Goal: Task Accomplishment & Management: Use online tool/utility

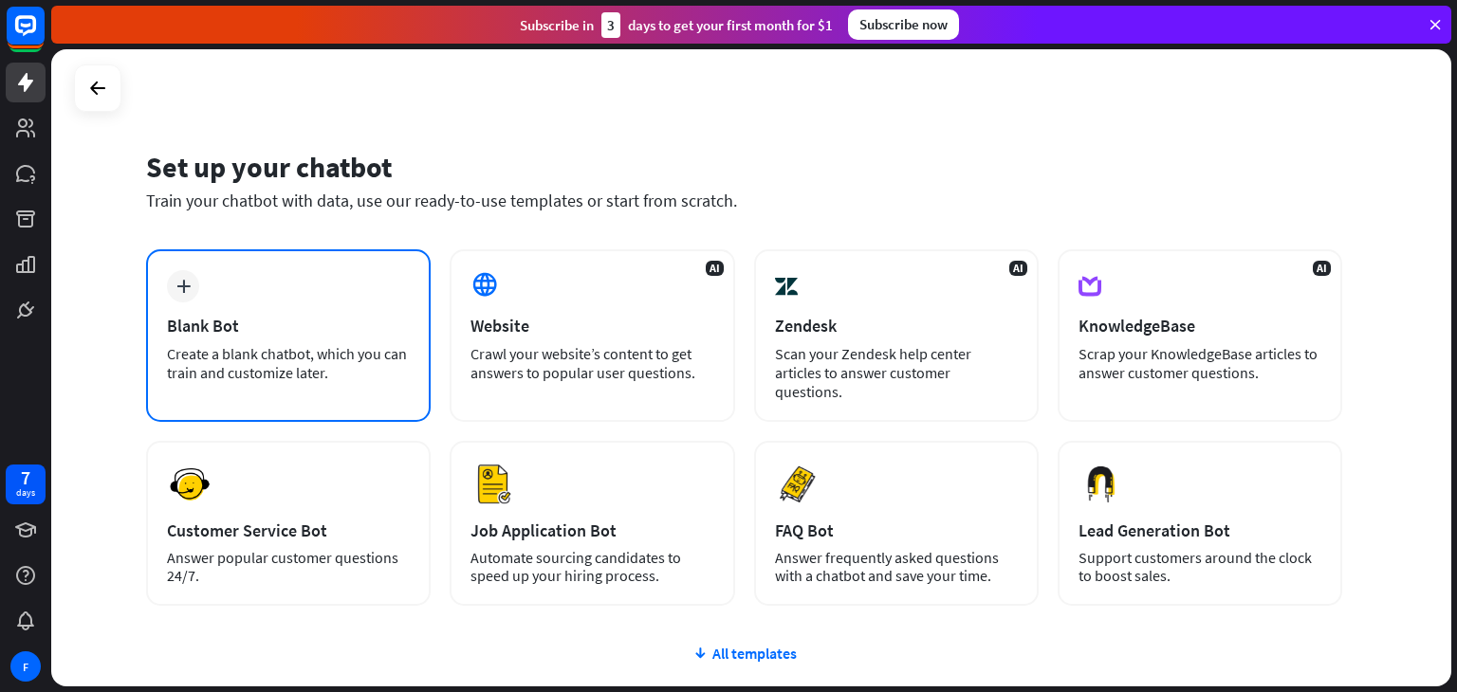
click at [209, 304] on div "plus Blank Bot Create a blank chatbot, which you can train and customize later." at bounding box center [288, 335] width 285 height 173
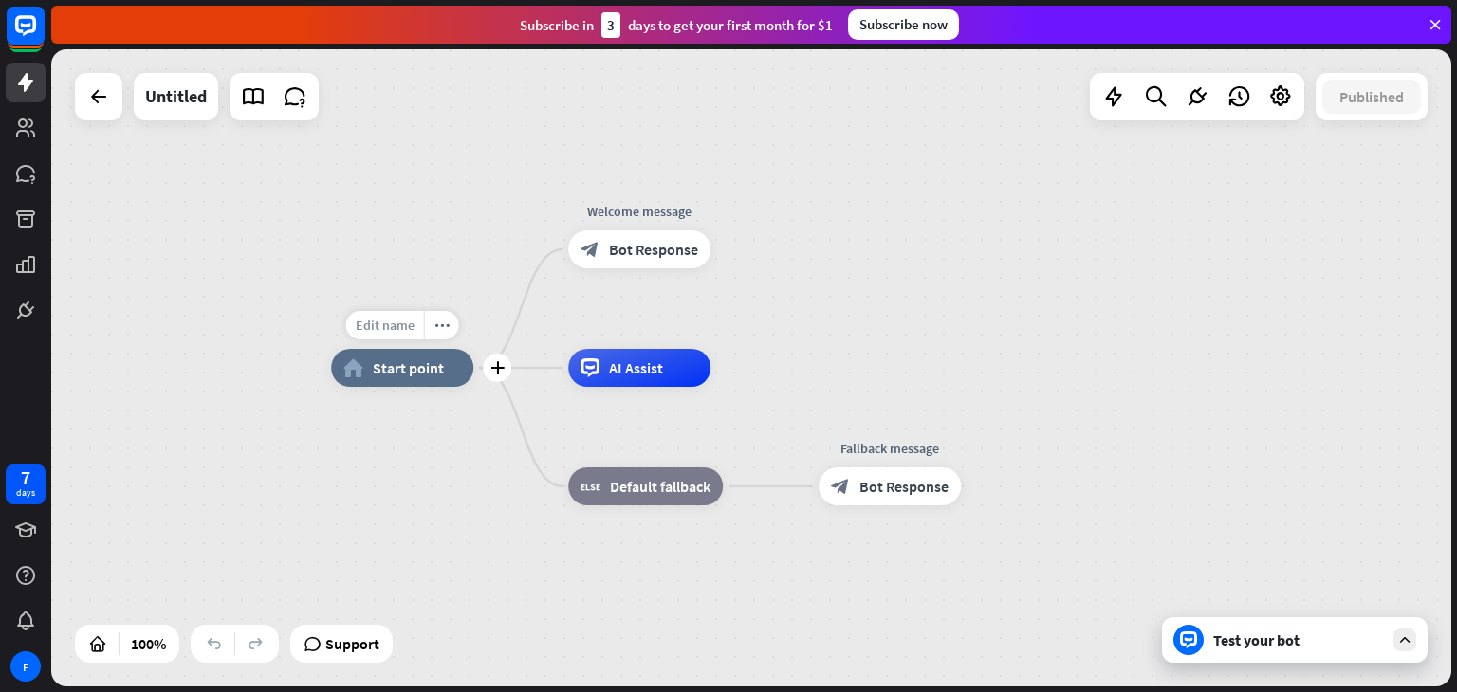
click at [397, 330] on span "Edit name" at bounding box center [385, 325] width 59 height 17
click at [31, 134] on icon at bounding box center [25, 128] width 19 height 19
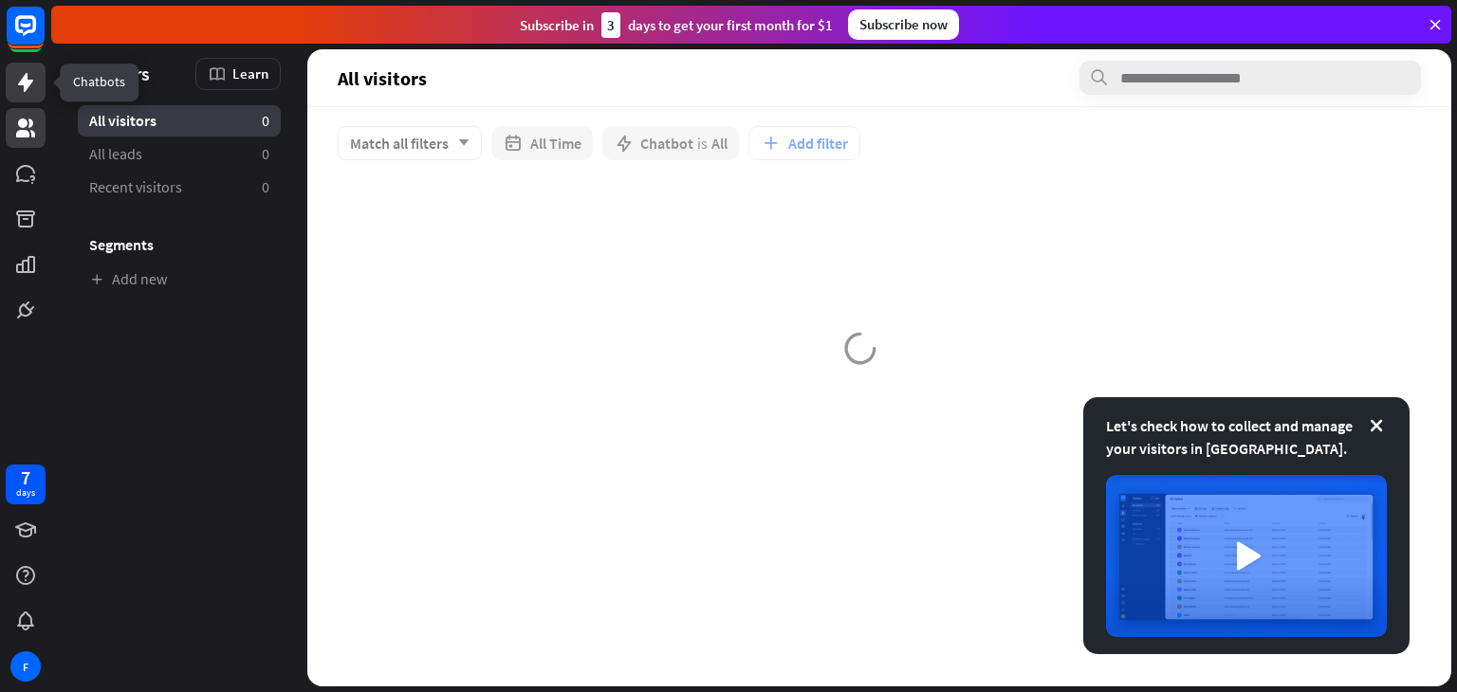
click at [25, 93] on icon at bounding box center [25, 82] width 23 height 23
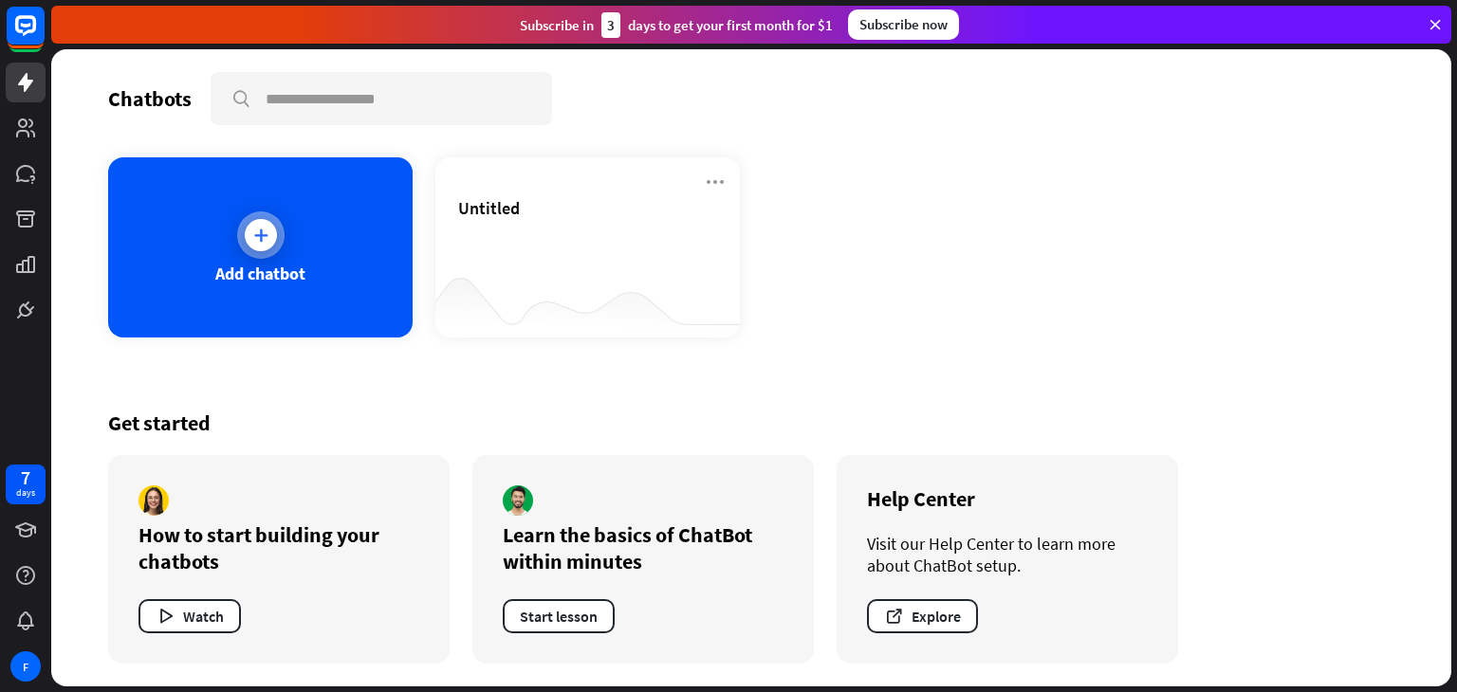
click at [216, 231] on div "Add chatbot" at bounding box center [260, 247] width 304 height 180
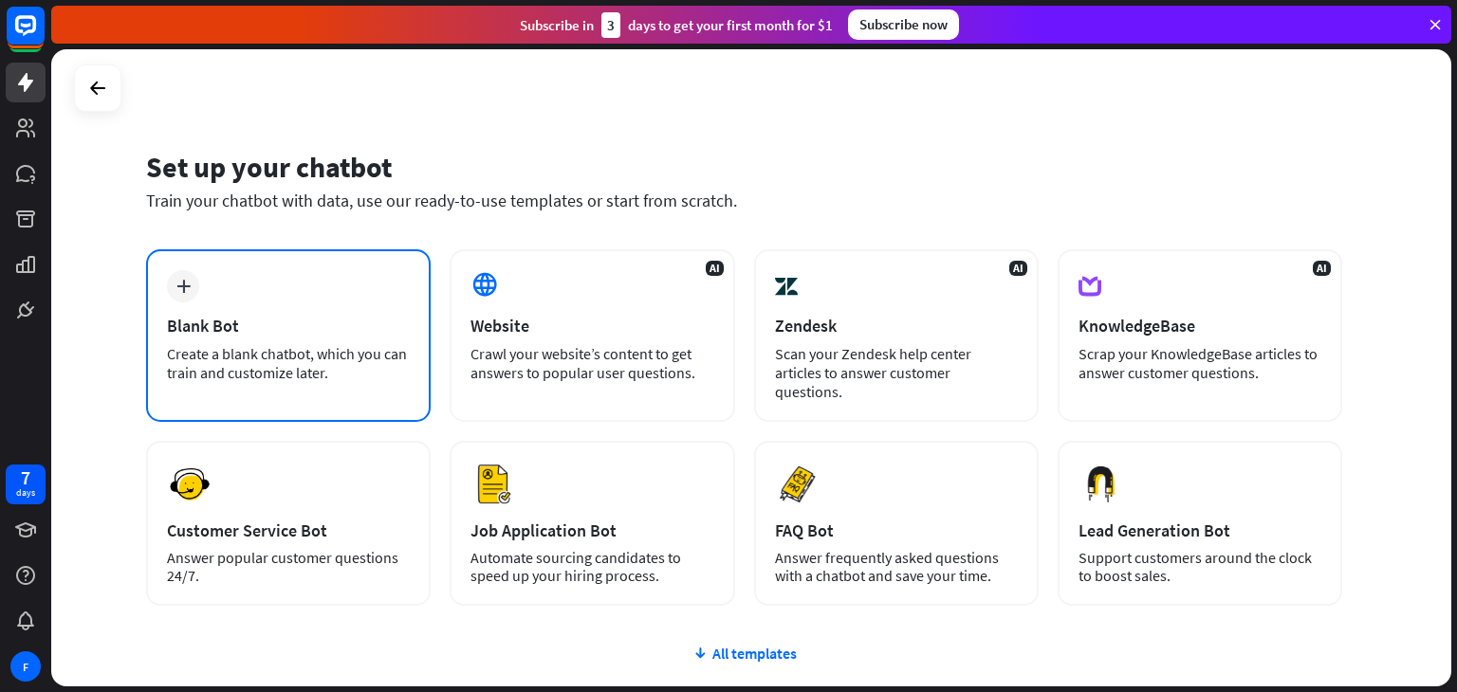
click at [244, 340] on div "plus Blank Bot Create a blank chatbot, which you can train and customize later." at bounding box center [288, 335] width 285 height 173
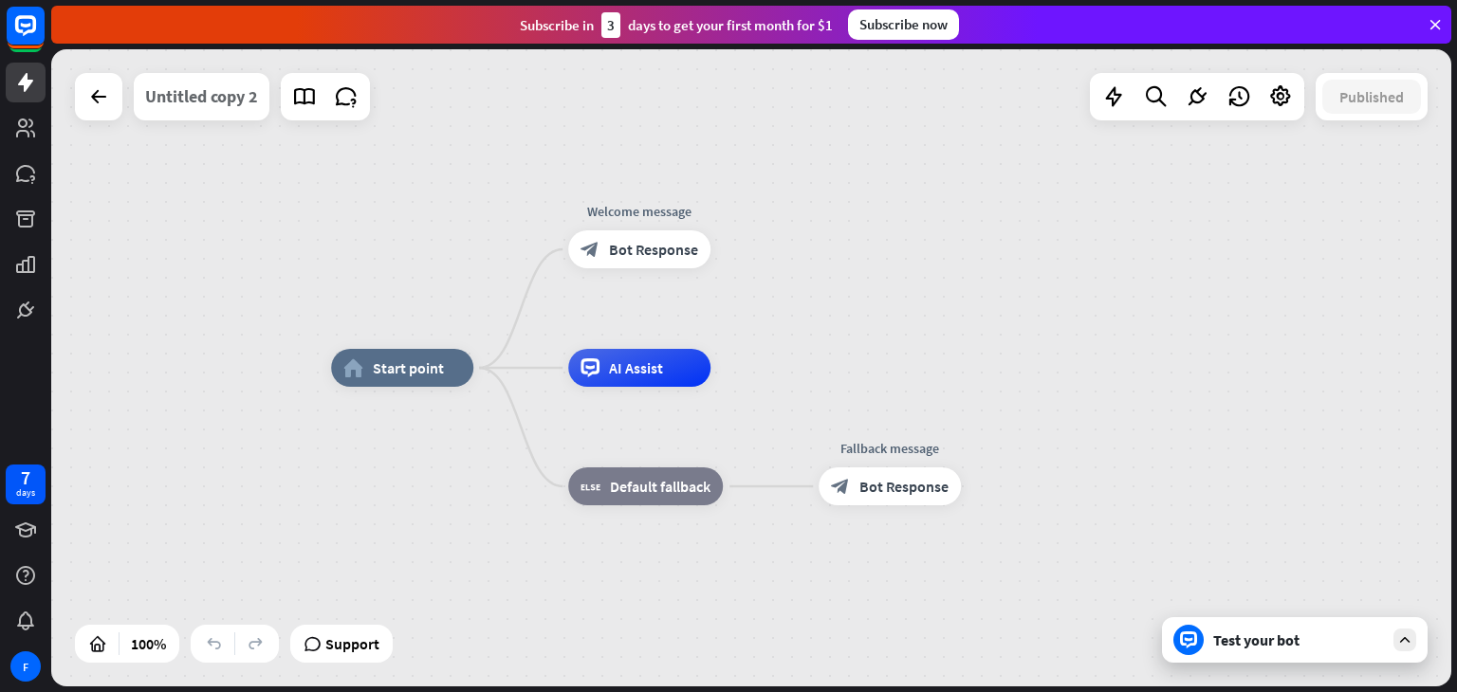
click at [194, 92] on div "Untitled copy 2" at bounding box center [201, 96] width 113 height 47
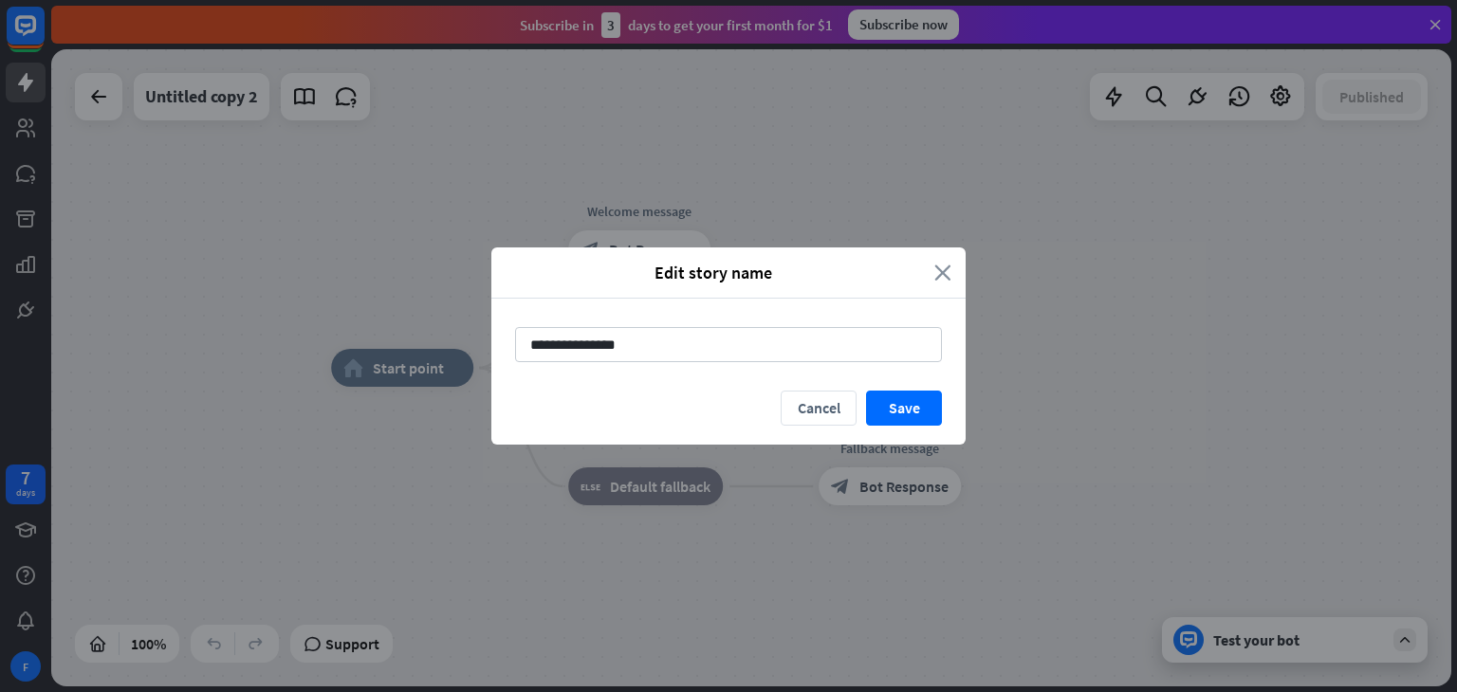
click at [947, 274] on icon "close" at bounding box center [942, 273] width 17 height 22
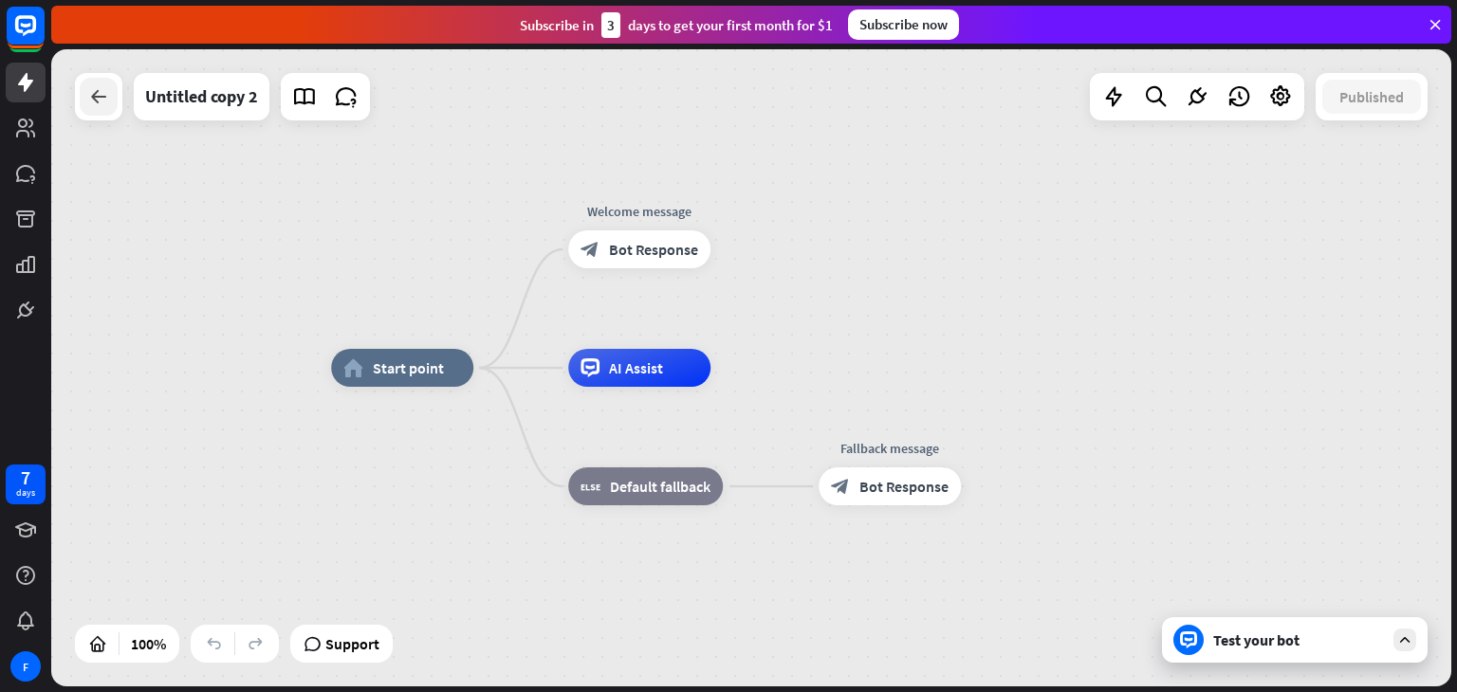
click at [96, 89] on icon at bounding box center [98, 96] width 23 height 23
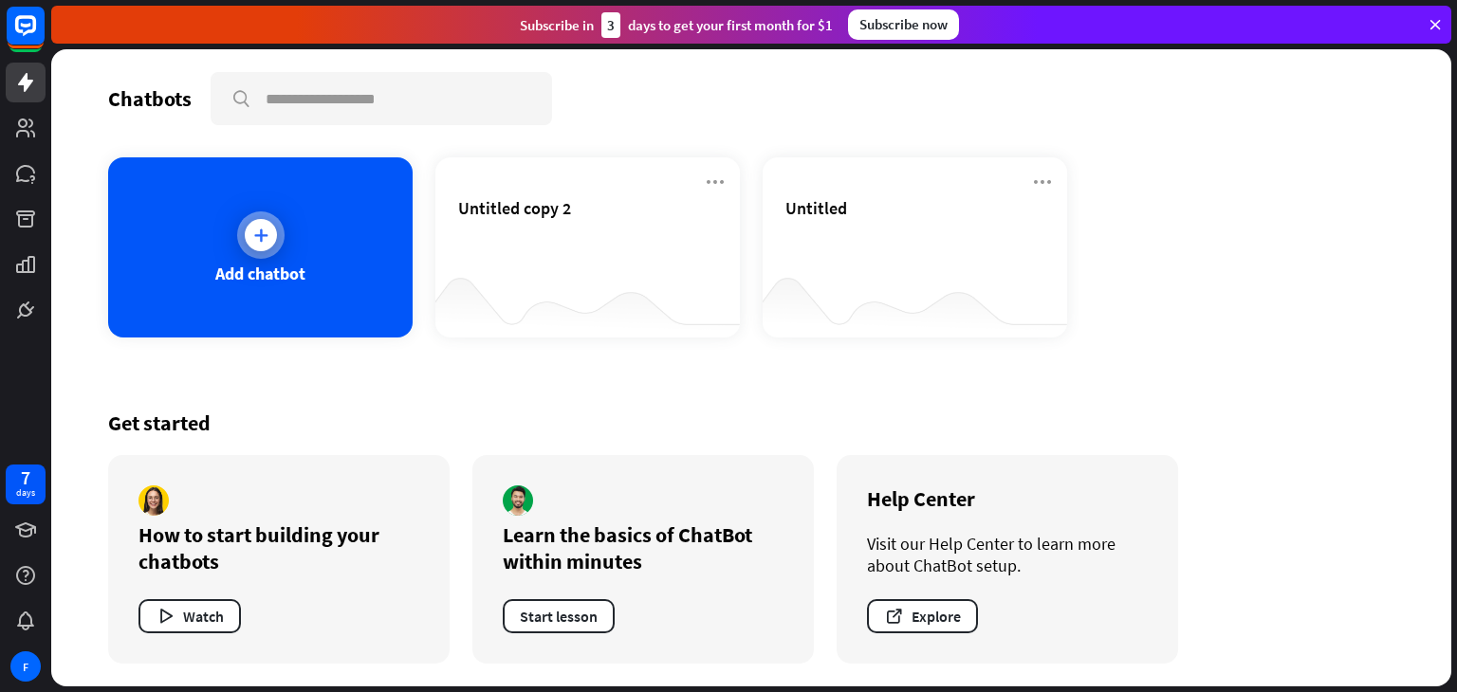
click at [182, 298] on div "Add chatbot" at bounding box center [260, 247] width 304 height 180
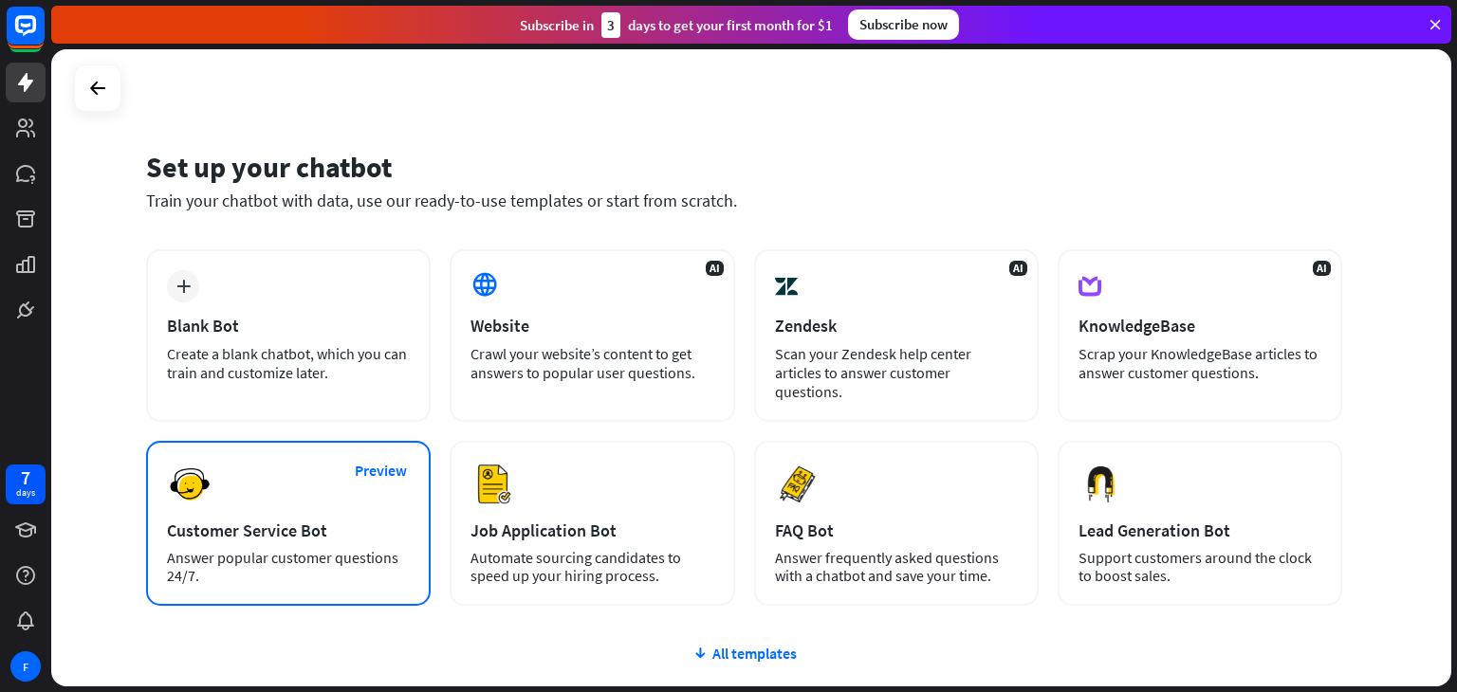
click at [250, 470] on div "Preview Customer Service Bot Answer popular customer questions 24/7." at bounding box center [288, 523] width 285 height 165
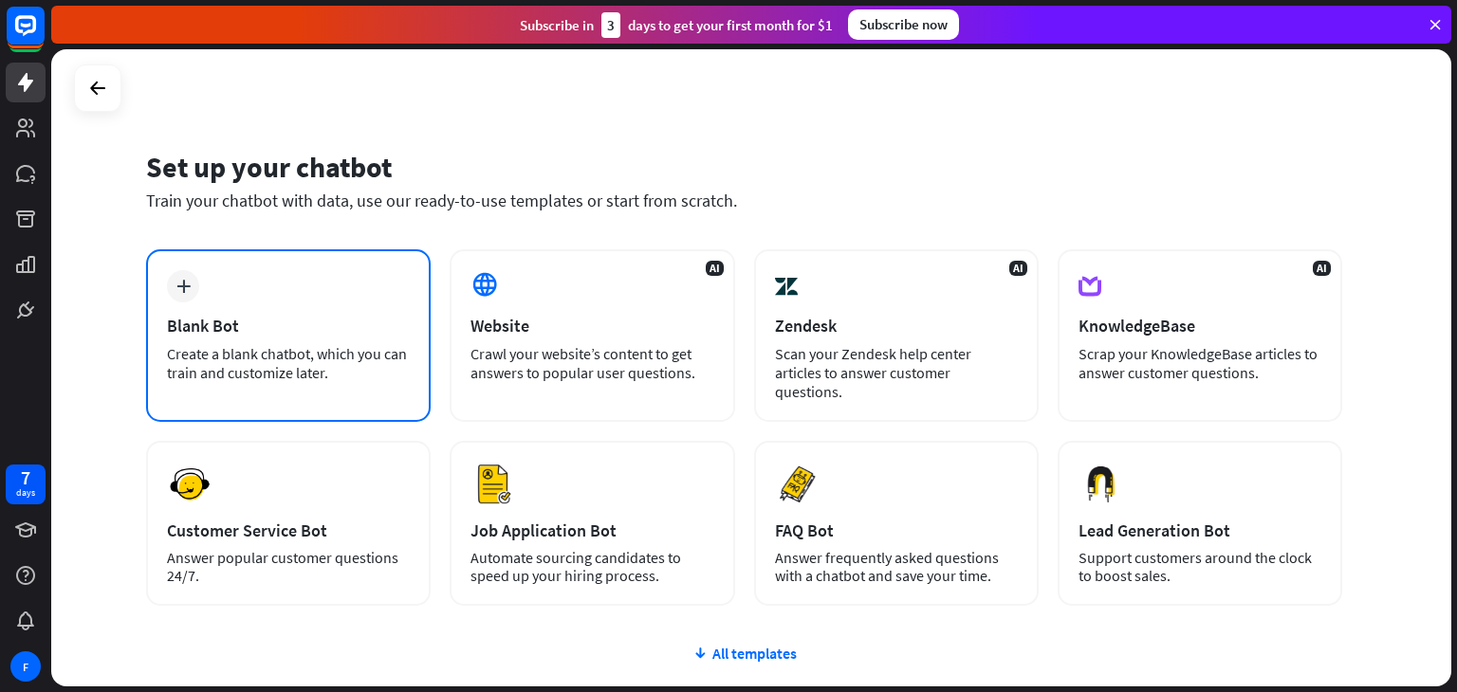
click at [299, 297] on div "plus Blank Bot Create a blank chatbot, which you can train and customize later." at bounding box center [288, 335] width 285 height 173
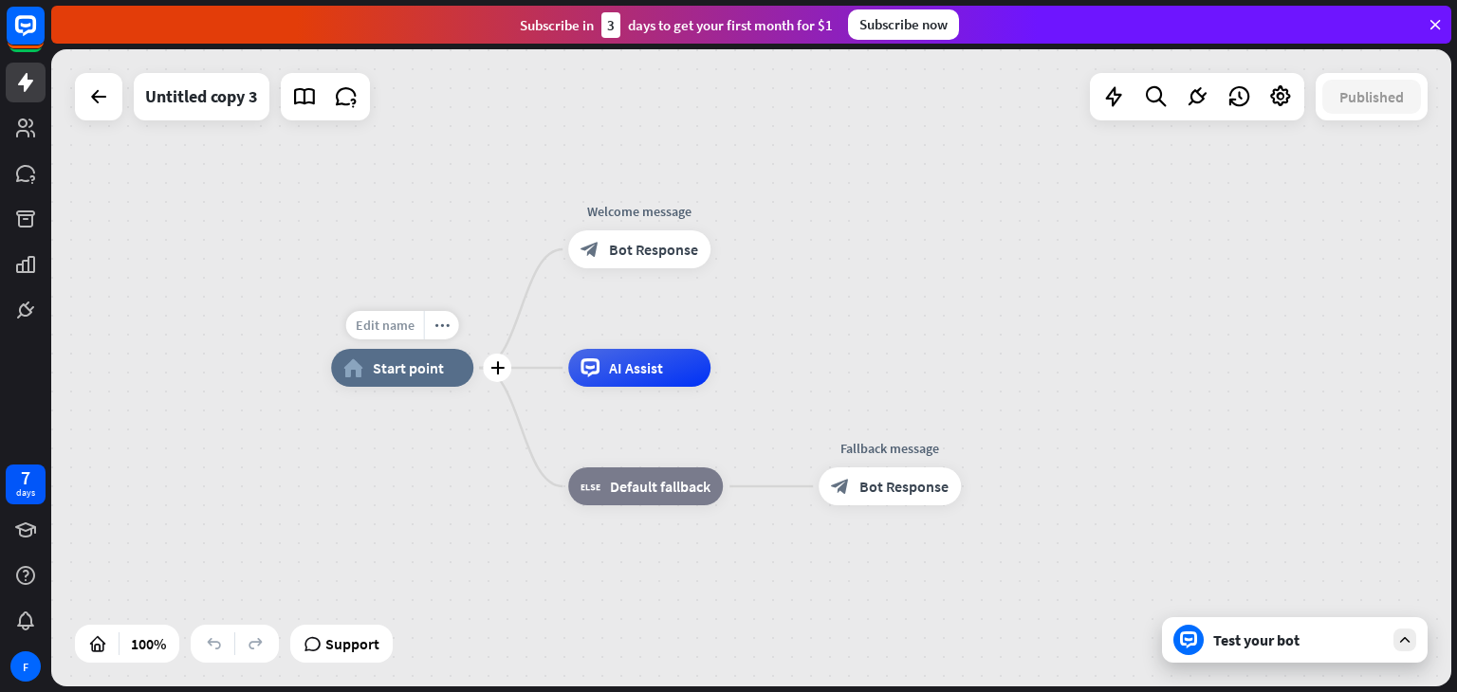
click at [395, 331] on span "Edit name" at bounding box center [385, 325] width 59 height 17
type input "*"
type input "**********"
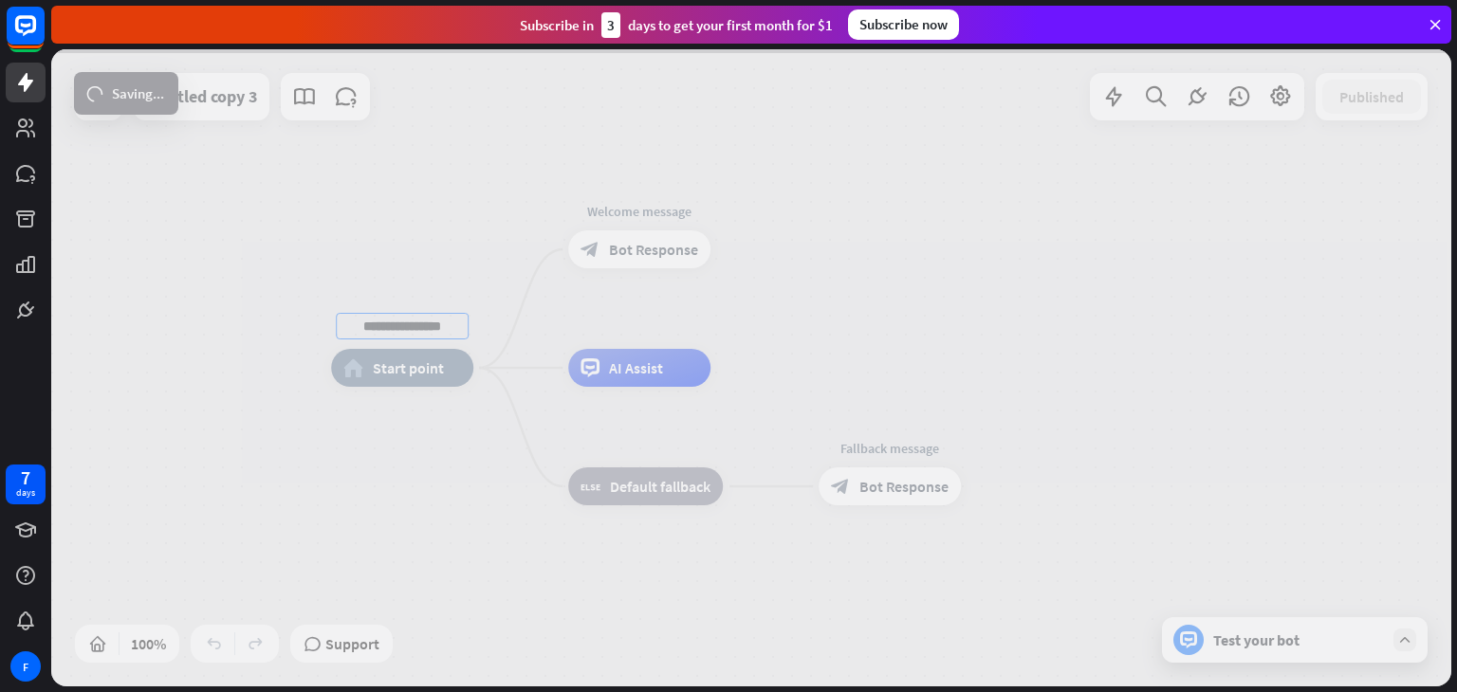
click at [381, 378] on div "**********" at bounding box center [751, 367] width 1400 height 637
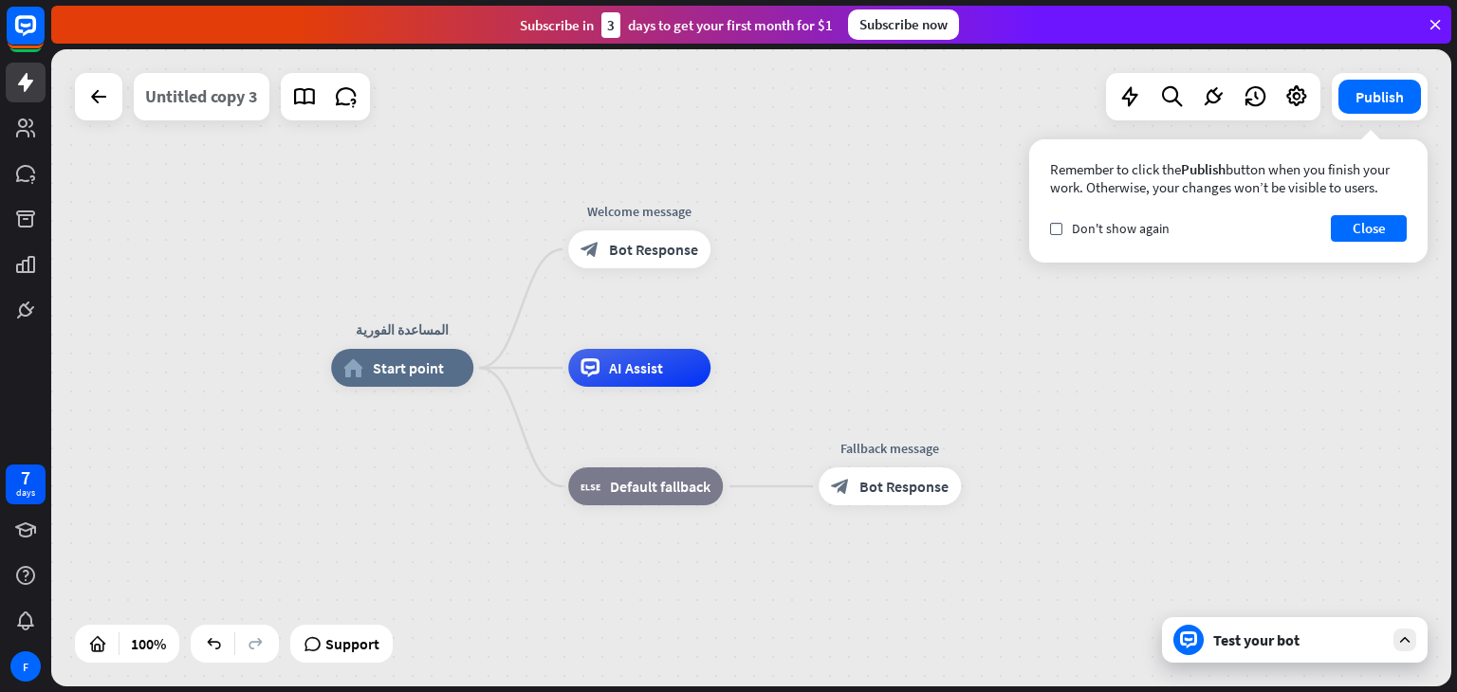
click at [159, 99] on div "Untitled copy 3" at bounding box center [201, 96] width 113 height 47
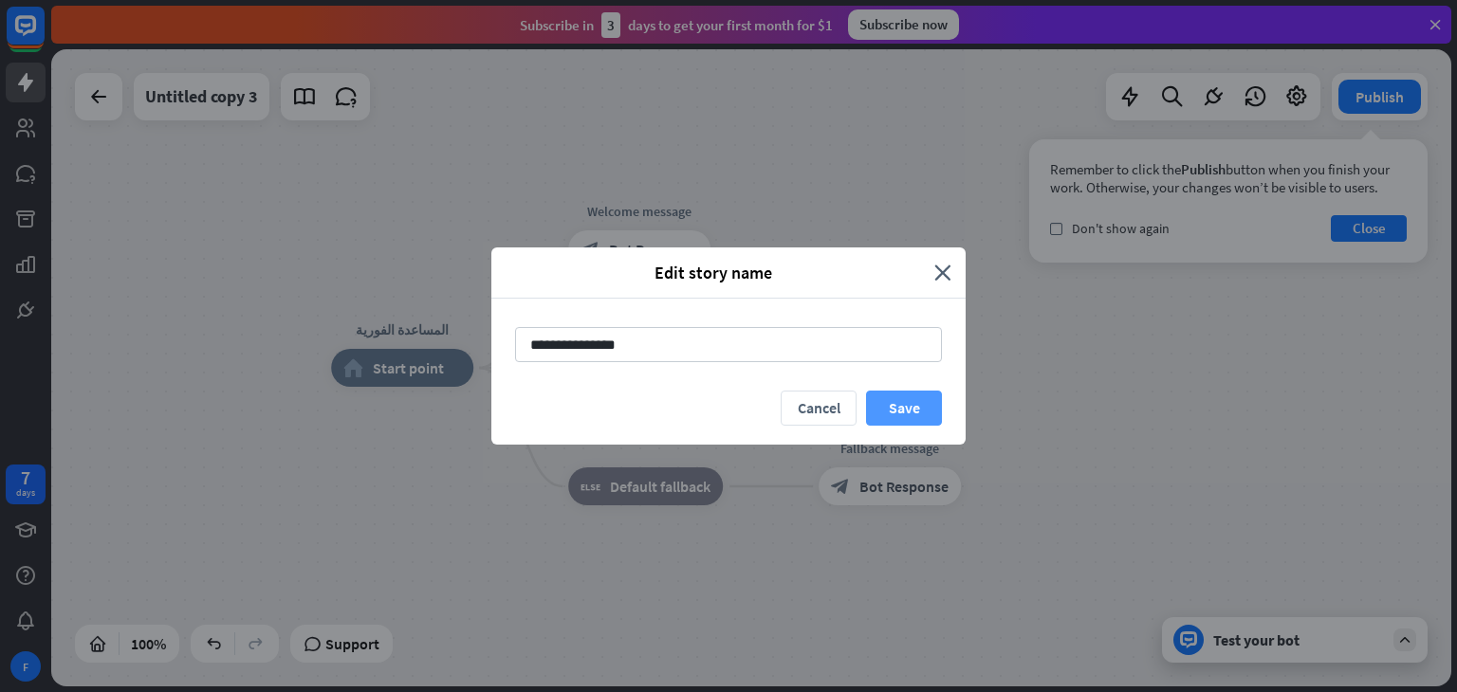
click at [899, 415] on button "Save" at bounding box center [904, 408] width 76 height 35
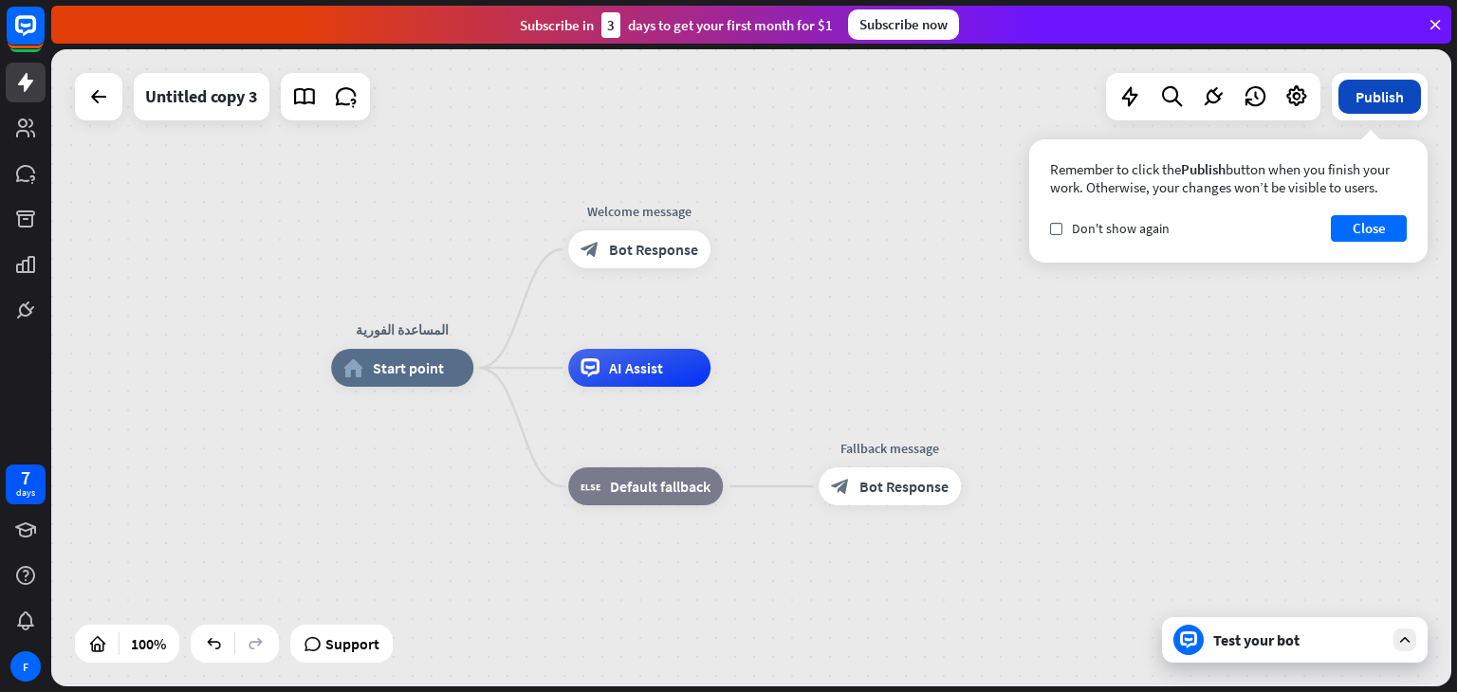
click at [1372, 101] on button "Publish" at bounding box center [1379, 97] width 83 height 34
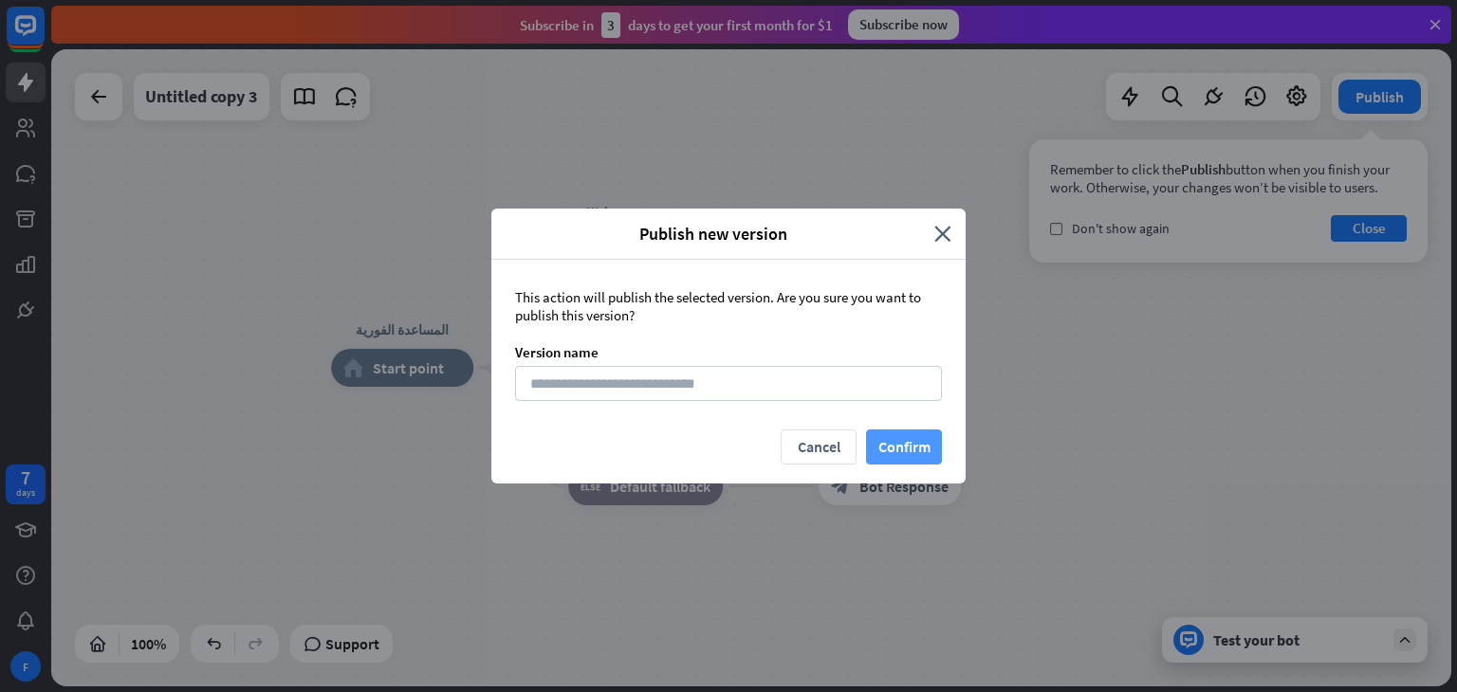
click at [880, 435] on button "Confirm" at bounding box center [904, 447] width 76 height 35
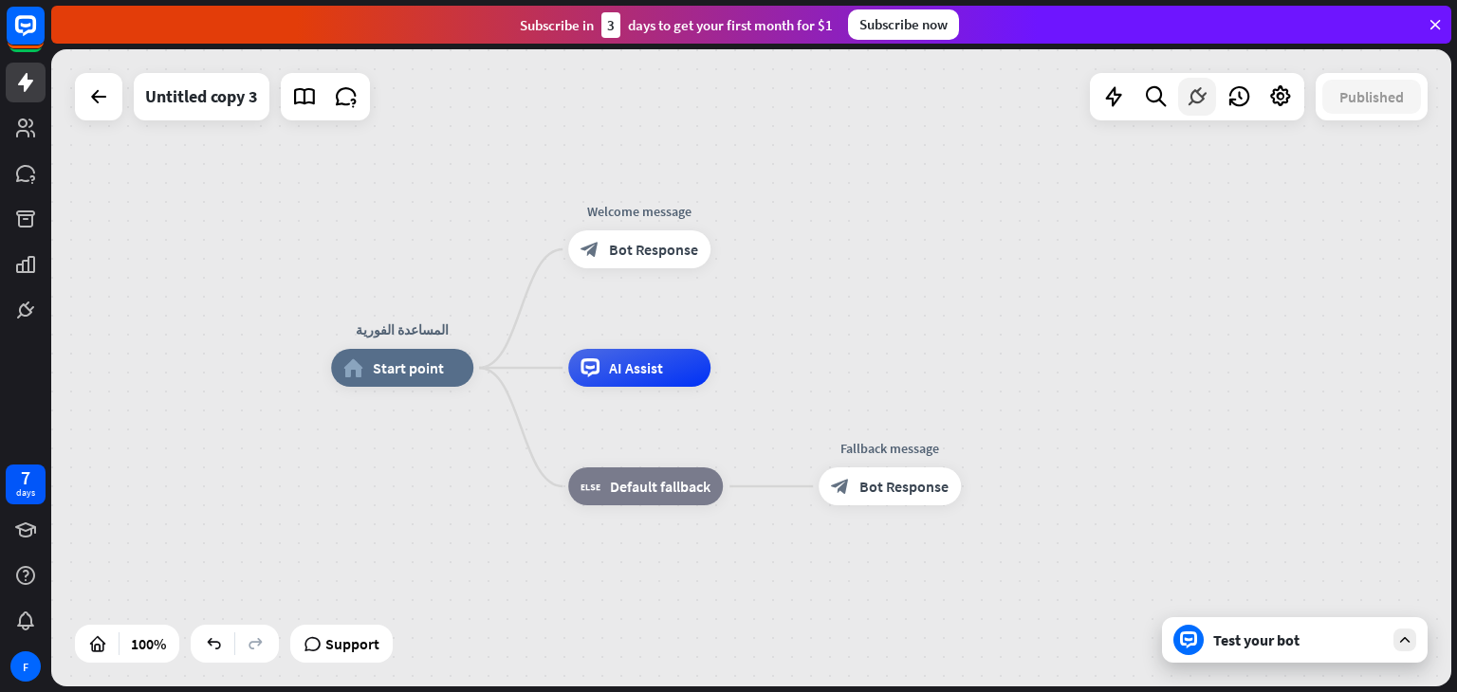
click at [1191, 95] on icon at bounding box center [1197, 96] width 25 height 25
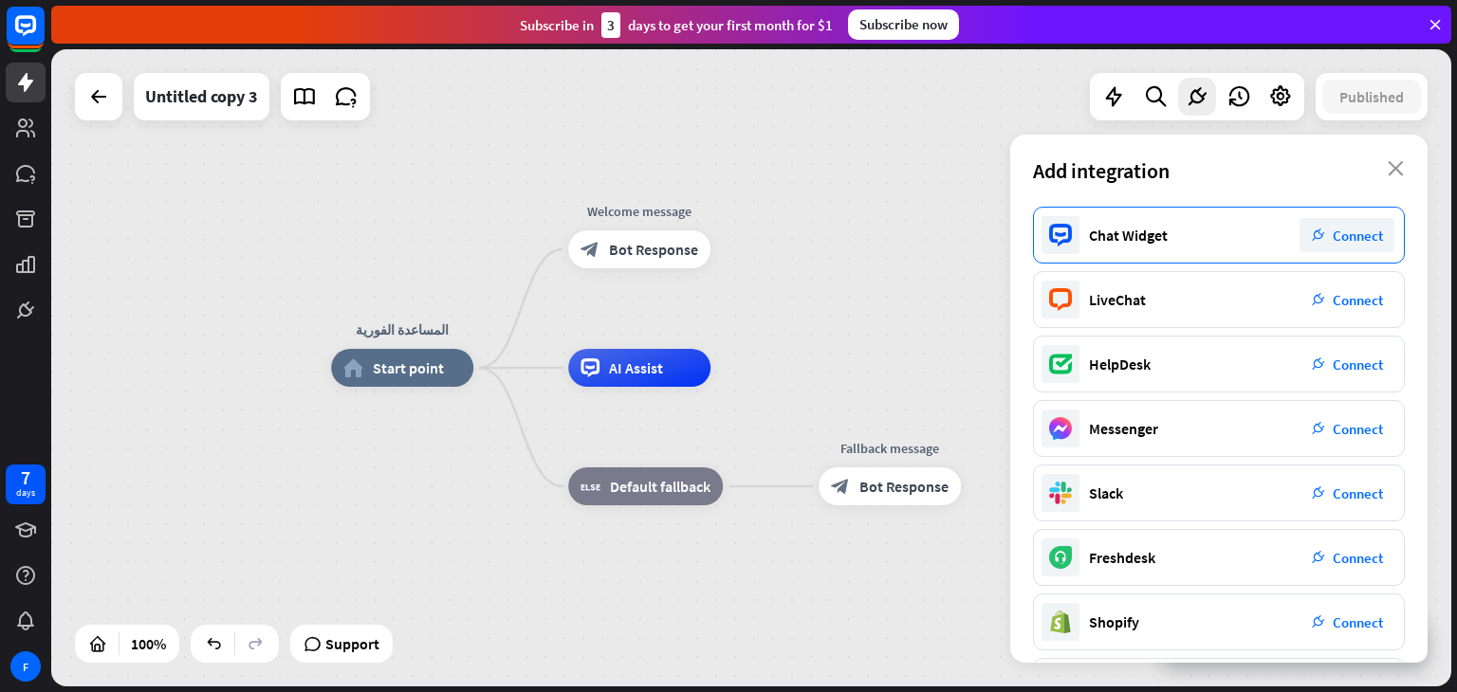
click at [1339, 243] on span "Connect" at bounding box center [1358, 236] width 50 height 18
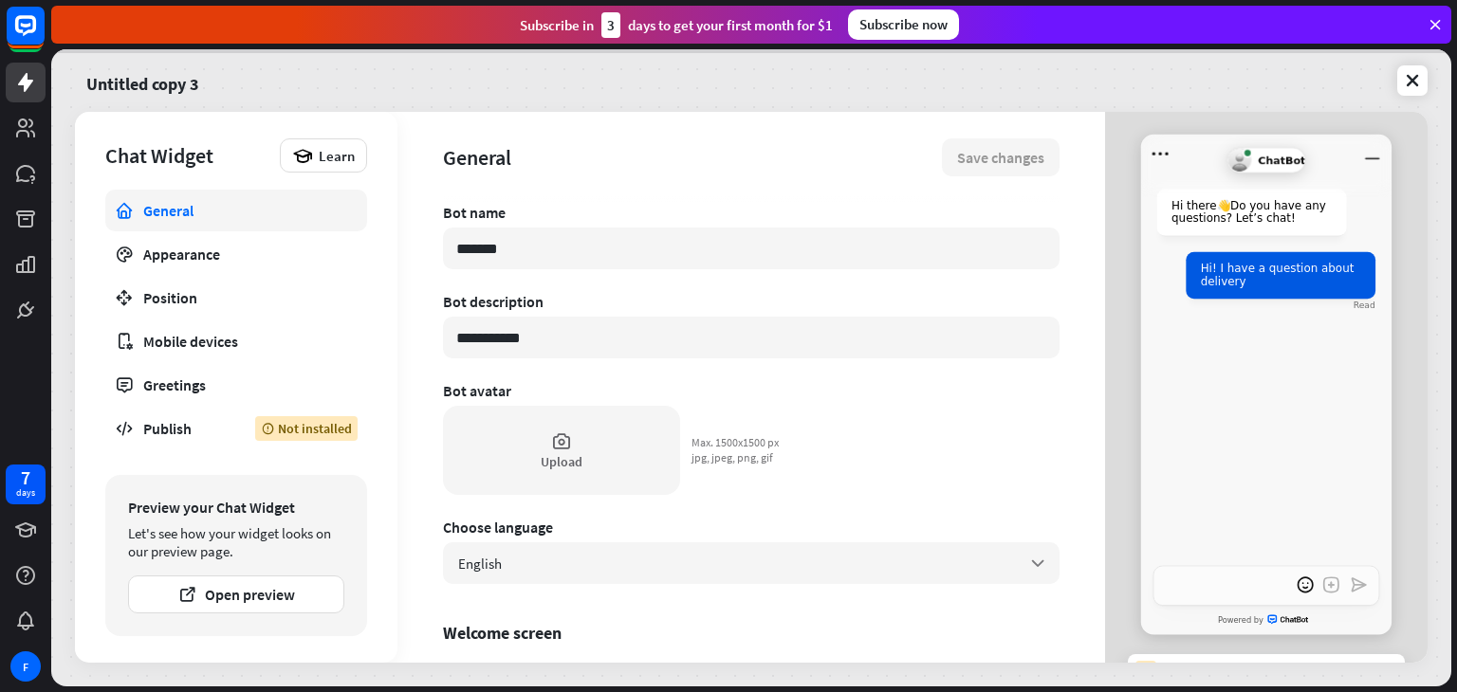
type textarea "*"
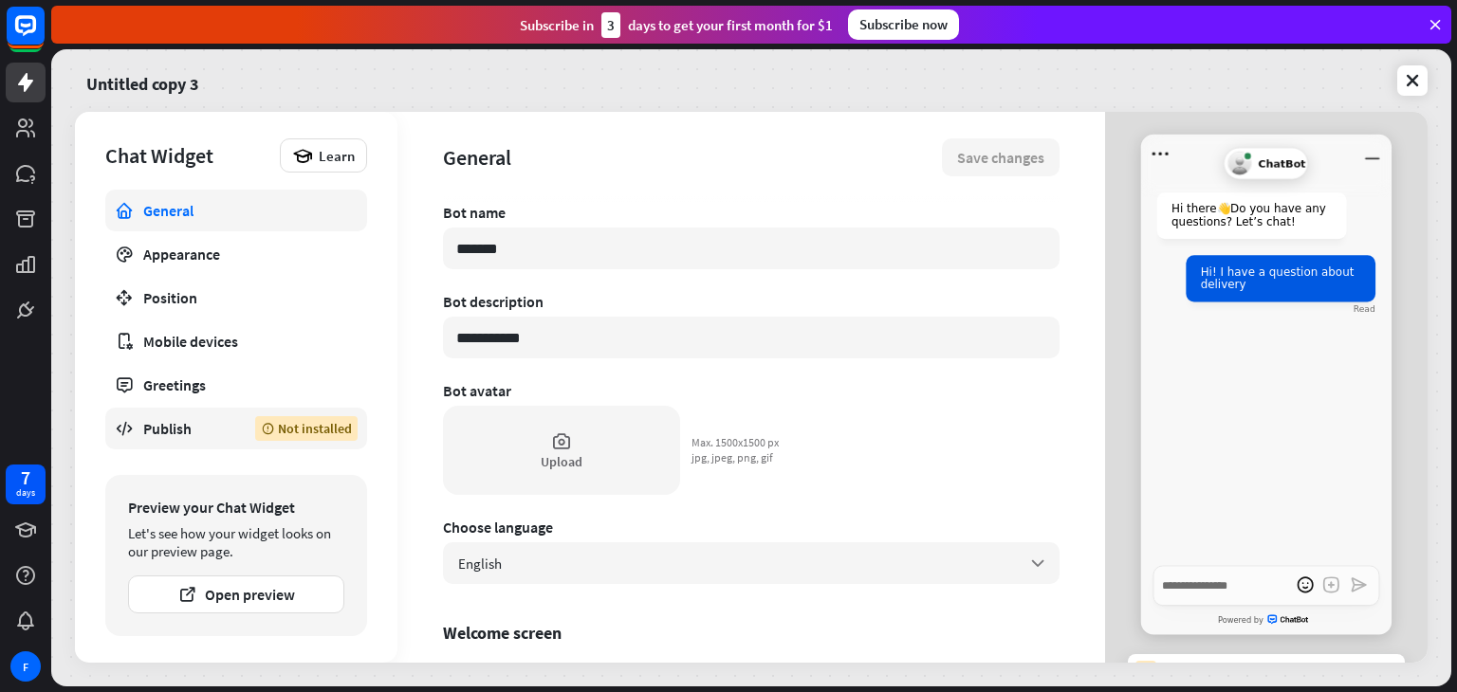
click at [216, 435] on div "Publish" at bounding box center [184, 428] width 83 height 19
click at [180, 433] on div "Publish" at bounding box center [184, 428] width 83 height 19
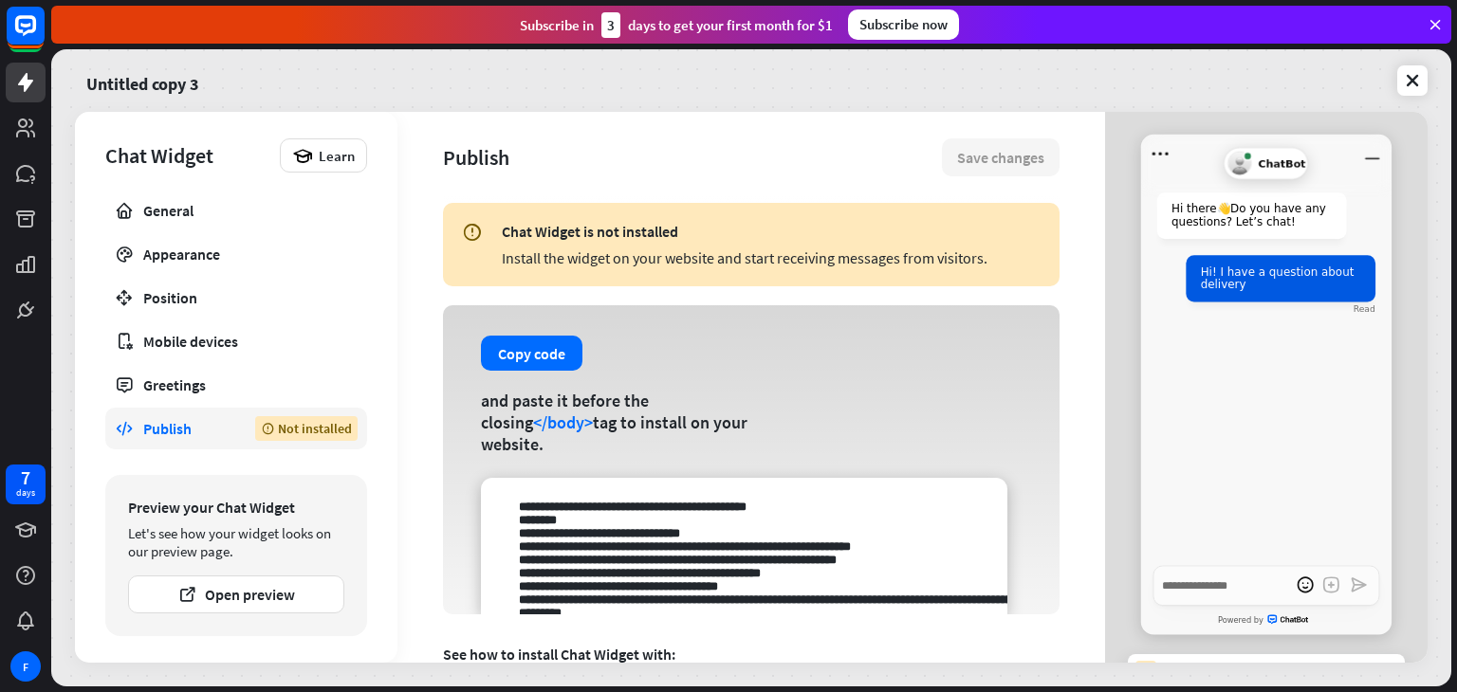
drag, startPoint x: 1105, startPoint y: 240, endPoint x: 1105, endPoint y: 320, distance: 79.7
click at [1105, 320] on div "Generic Agent Avatar ChatBot Hi there 👋 Do you have any questions? Let’s chat! …" at bounding box center [1266, 406] width 323 height 588
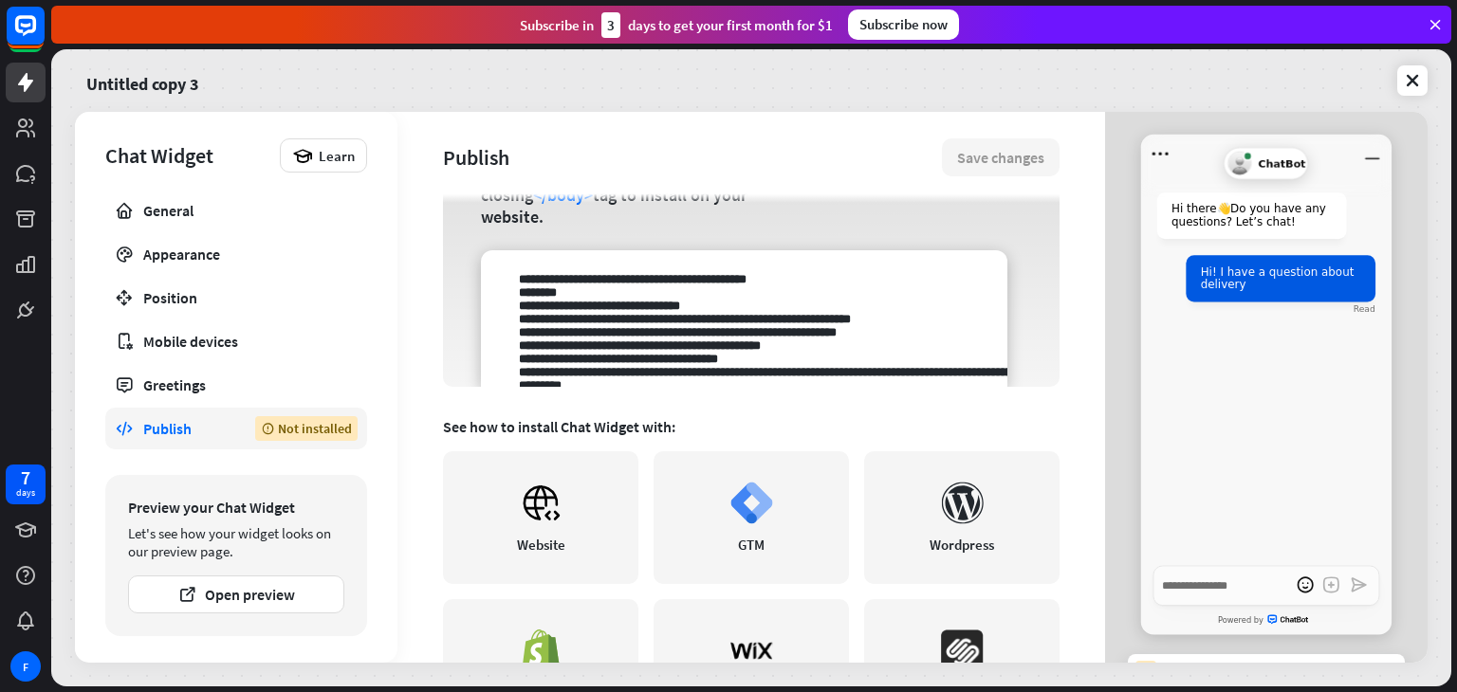
scroll to position [209, 0]
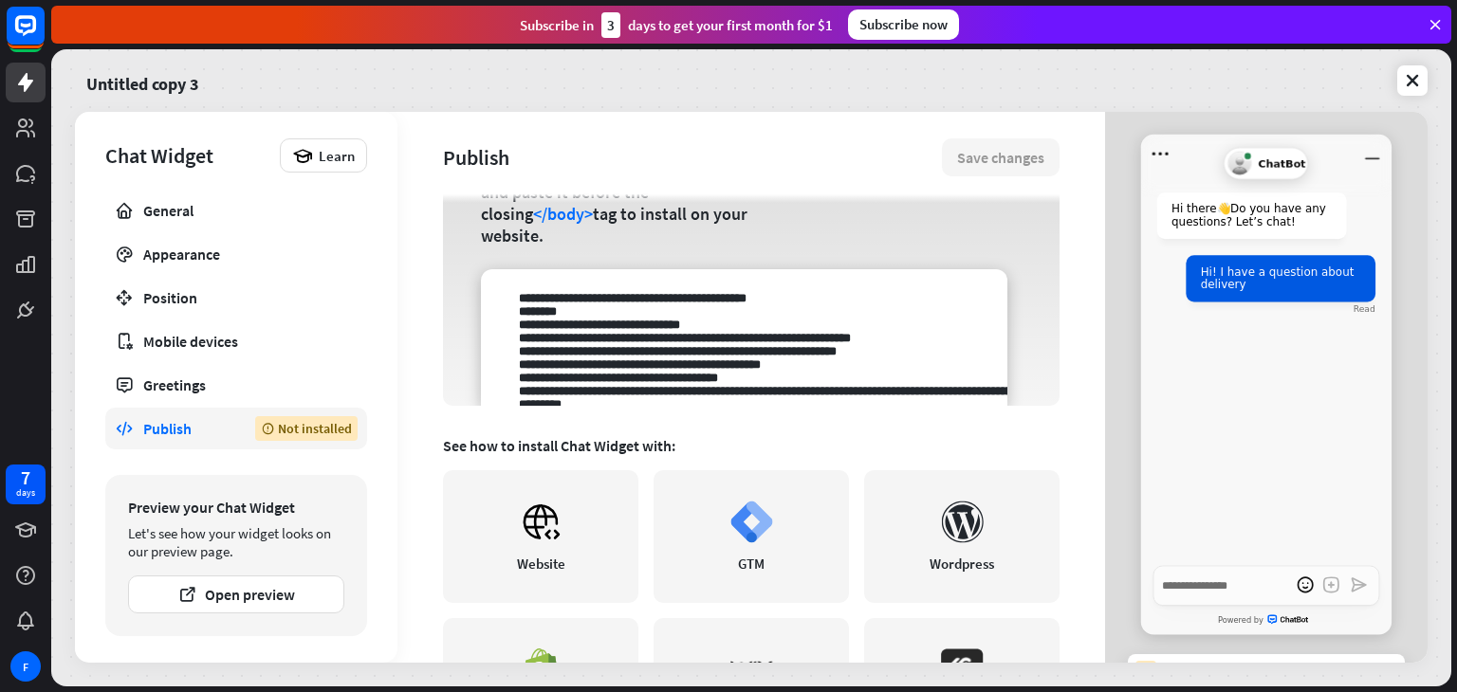
drag, startPoint x: 753, startPoint y: 341, endPoint x: 1036, endPoint y: 349, distance: 282.8
click at [1036, 349] on div "Copy code and paste it before the closing </body> tag to install on your websit…" at bounding box center [751, 251] width 617 height 309
click at [803, 343] on textarea at bounding box center [744, 337] width 526 height 137
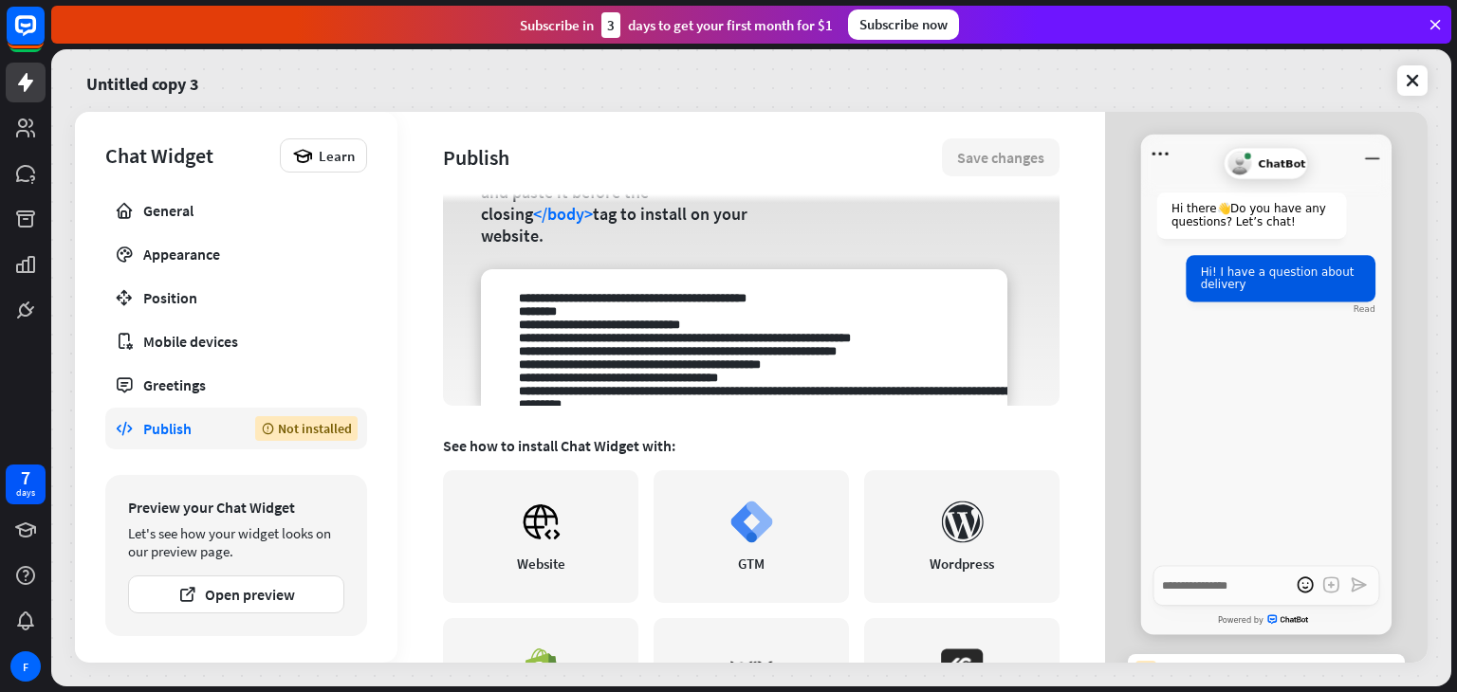
click at [803, 343] on textarea at bounding box center [744, 337] width 526 height 137
click at [789, 361] on textarea at bounding box center [744, 337] width 526 height 137
